Goal: Navigation & Orientation: Find specific page/section

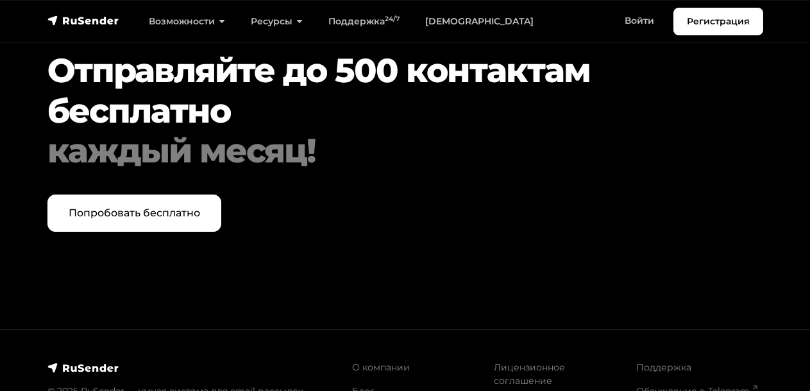
scroll to position [4405, 0]
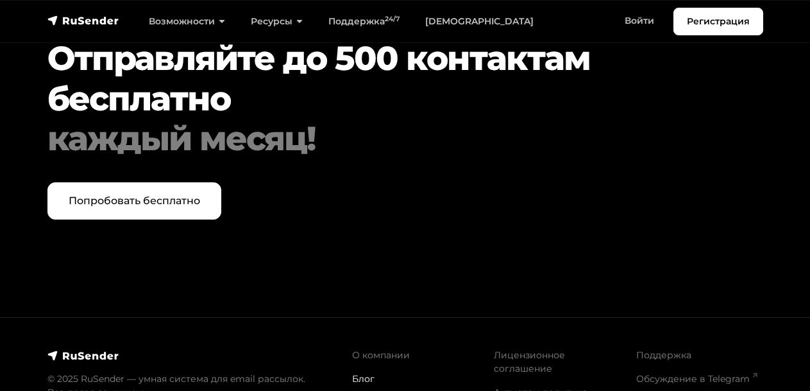
click at [355, 373] on link "Блог" at bounding box center [363, 379] width 22 height 12
